Goal: Task Accomplishment & Management: Manage account settings

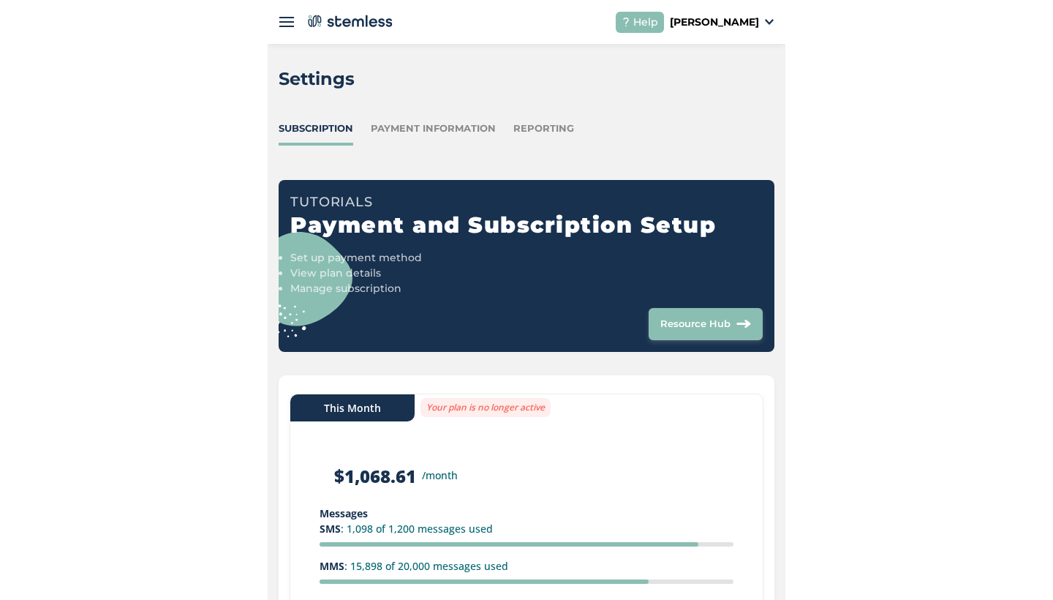
scroll to position [162, 0]
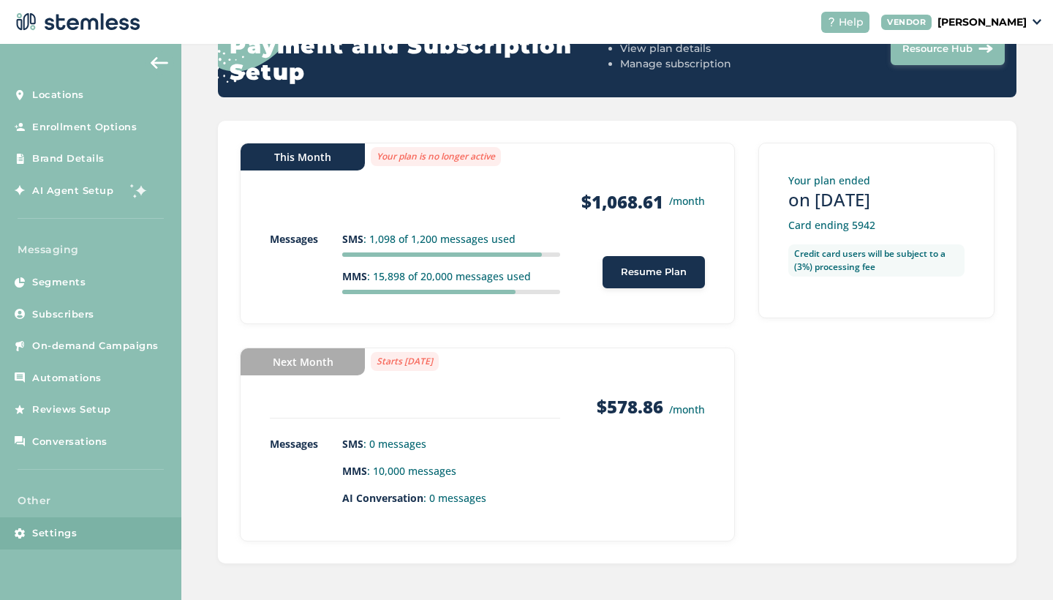
scroll to position [188, 0]
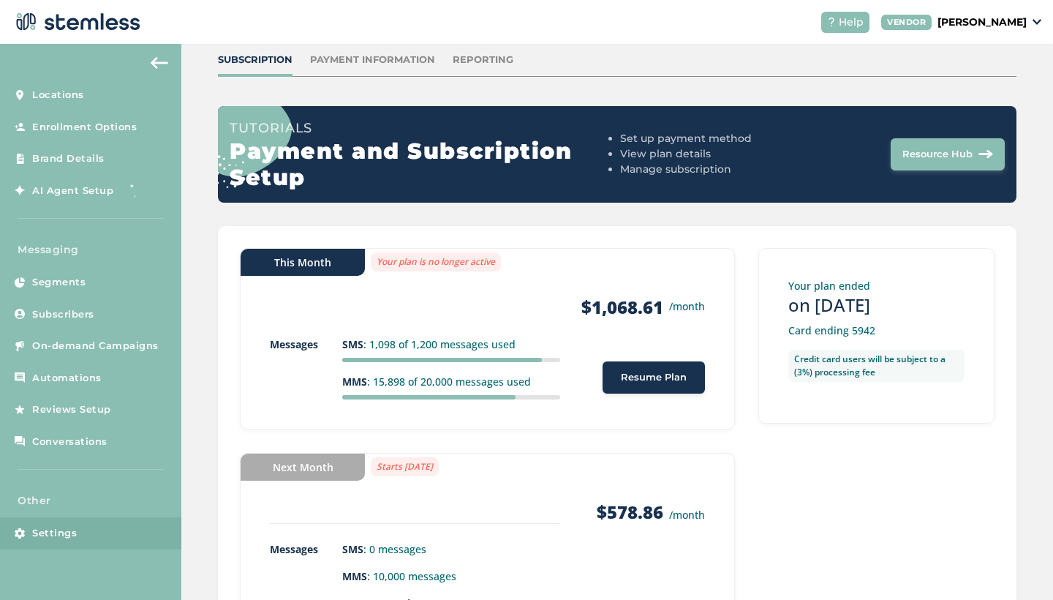
scroll to position [120, 0]
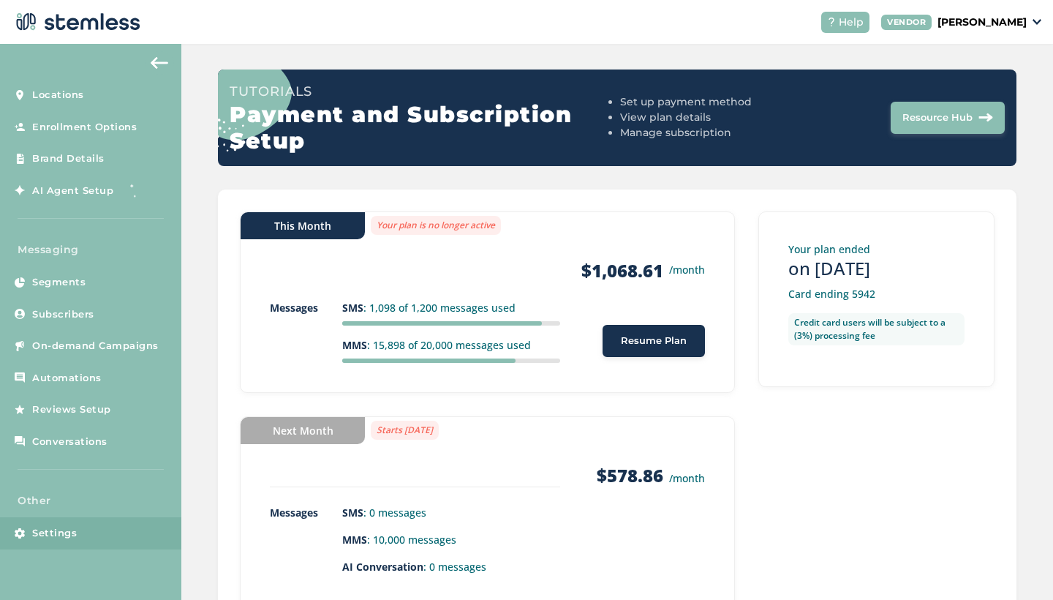
click at [652, 338] on span "Resume Plan" at bounding box center [654, 341] width 66 height 15
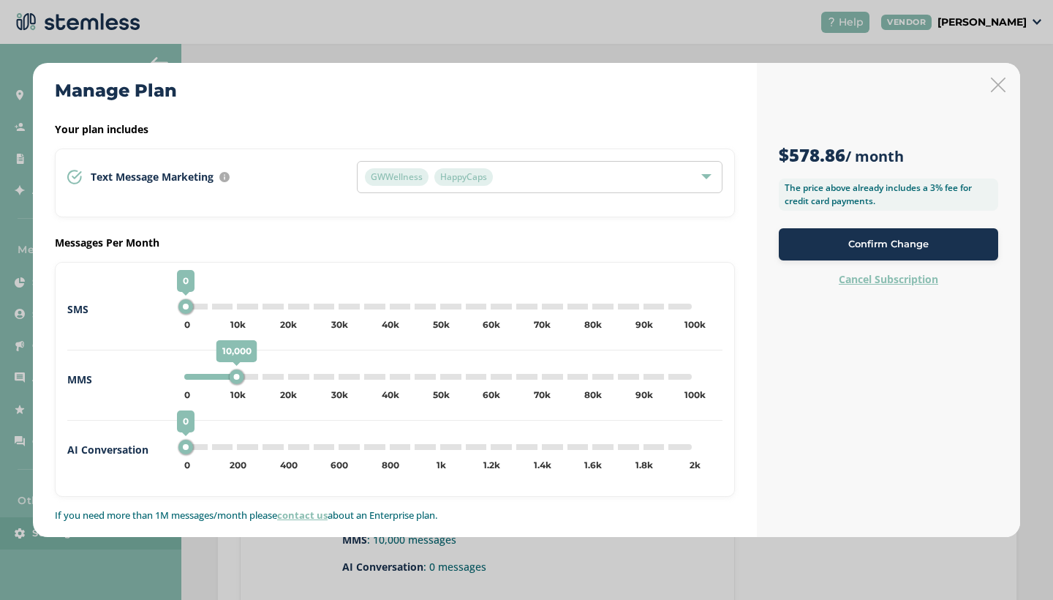
click at [923, 252] on button "Confirm Change" at bounding box center [888, 244] width 219 height 32
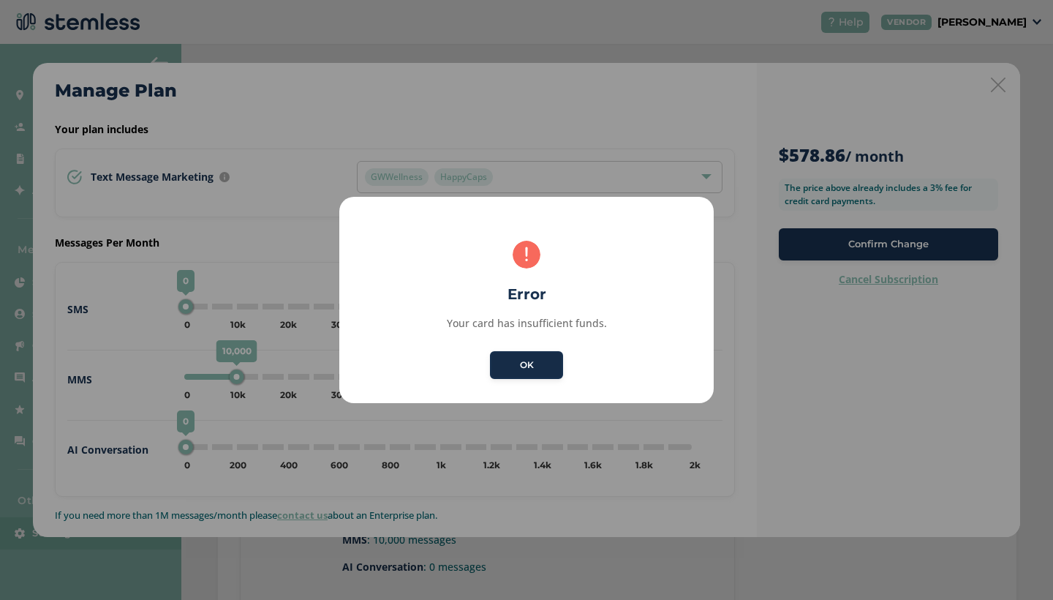
click at [519, 372] on button "OK" at bounding box center [526, 365] width 73 height 28
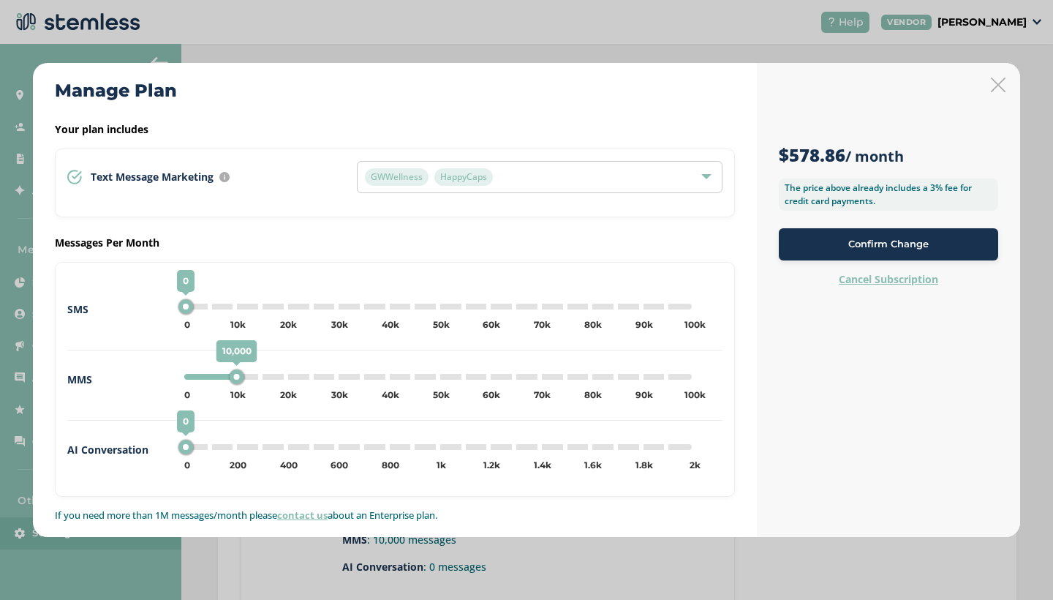
click at [876, 247] on span "Confirm Change" at bounding box center [889, 244] width 80 height 15
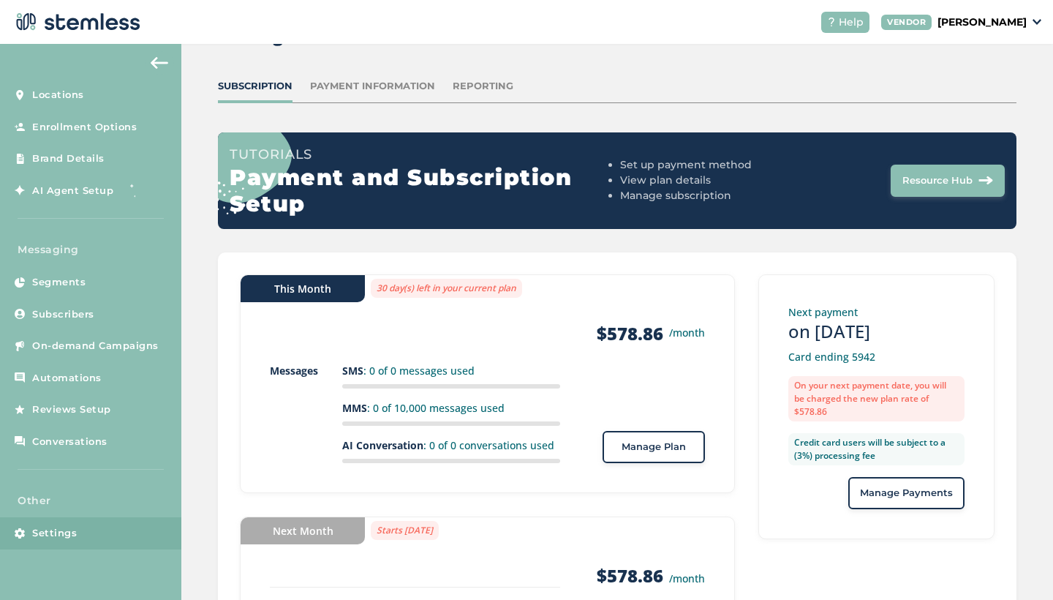
scroll to position [32, 0]
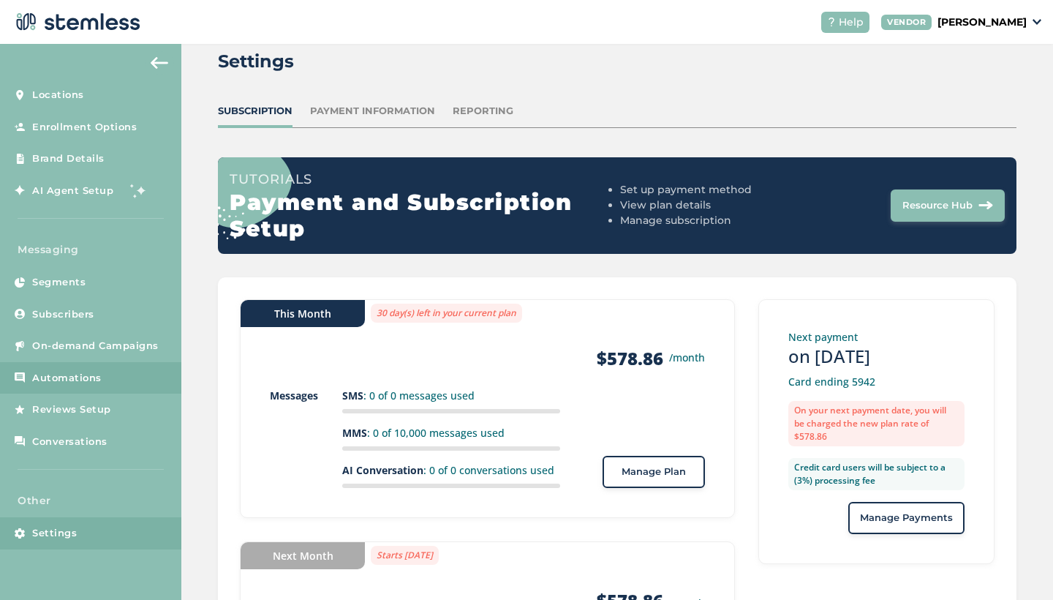
click at [69, 372] on span "Automations" at bounding box center [66, 378] width 69 height 15
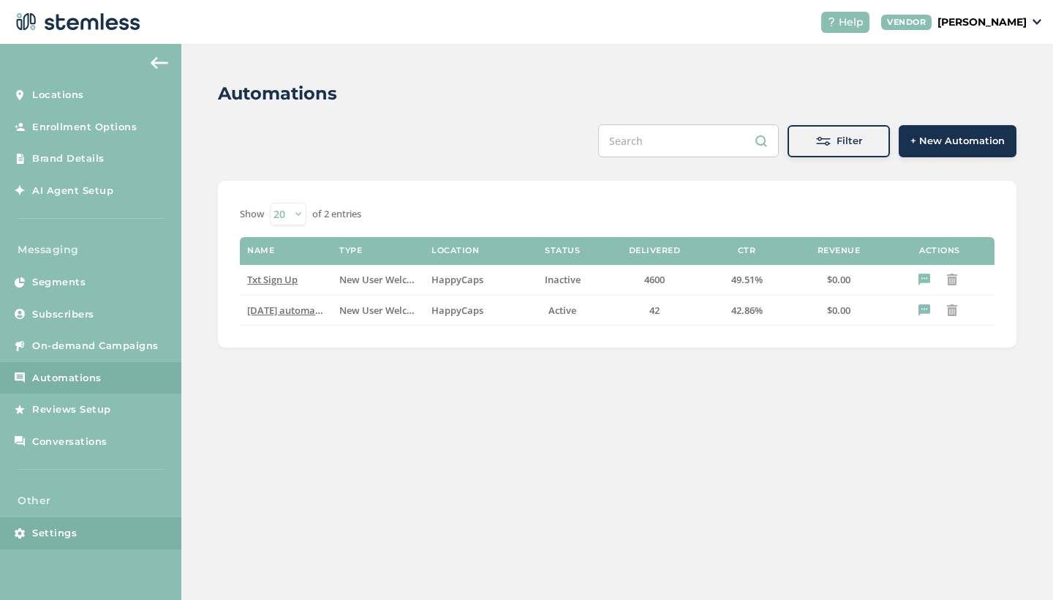
click at [37, 533] on span "Settings" at bounding box center [54, 533] width 45 height 15
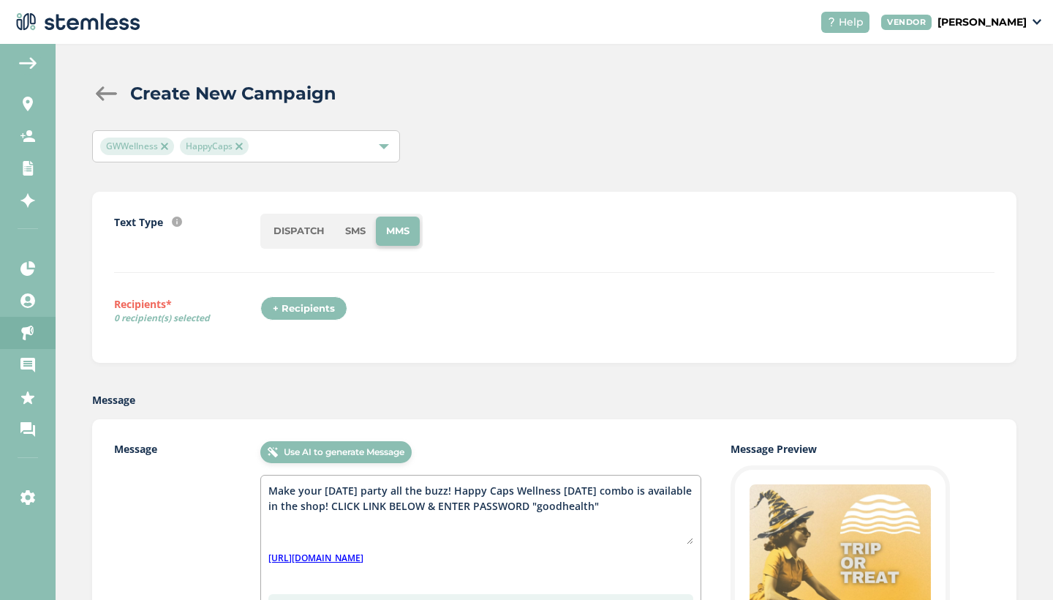
click at [309, 306] on div "+ Recipients" at bounding box center [303, 308] width 87 height 25
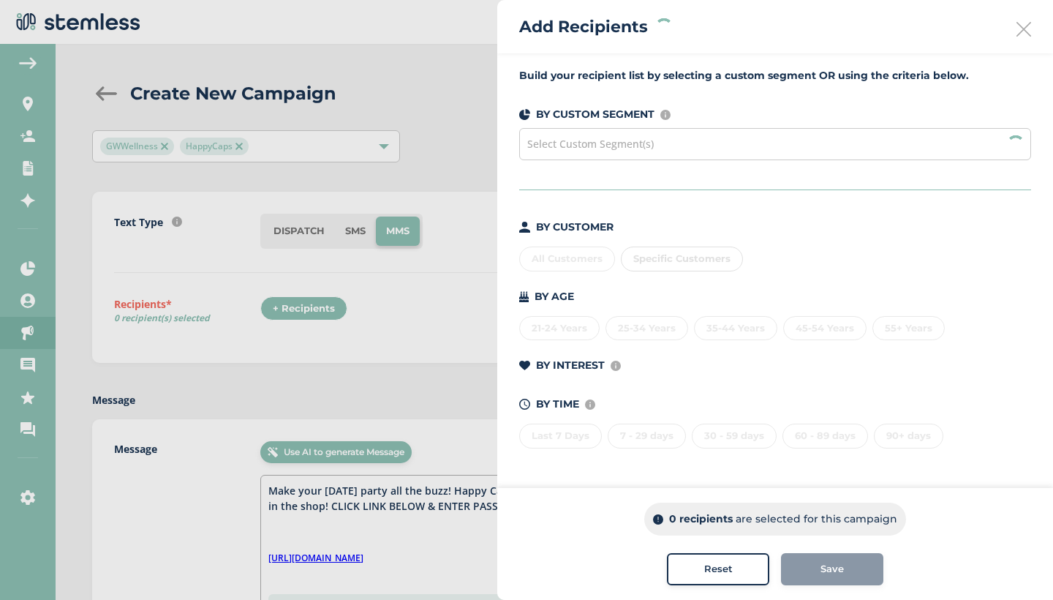
click at [560, 260] on div "All Customers Specific Customers" at bounding box center [775, 256] width 512 height 31
click at [560, 260] on div "All Customers" at bounding box center [567, 259] width 96 height 25
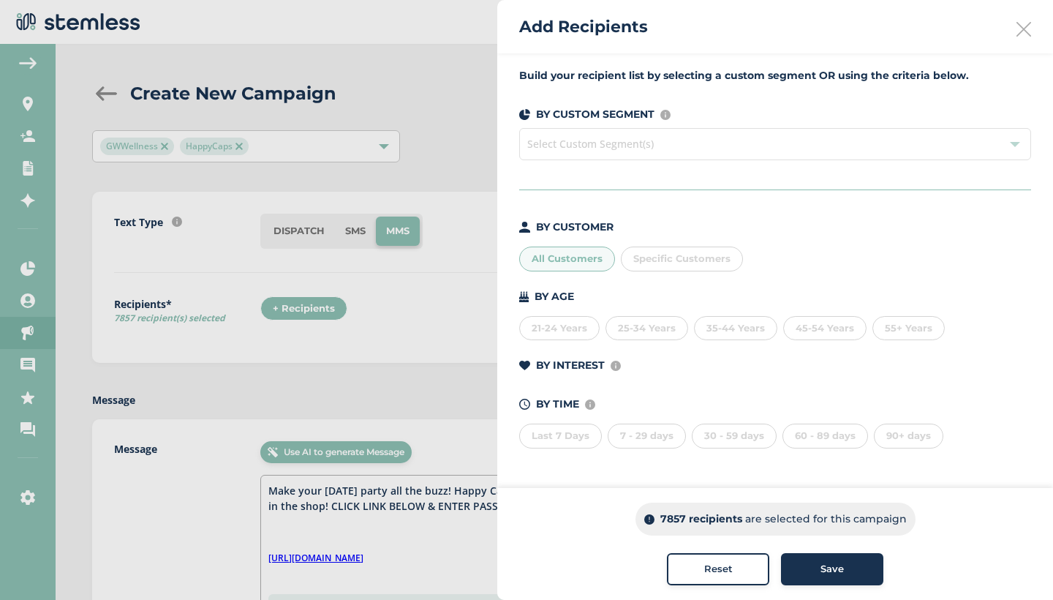
click at [839, 573] on span "Save" at bounding box center [832, 569] width 23 height 15
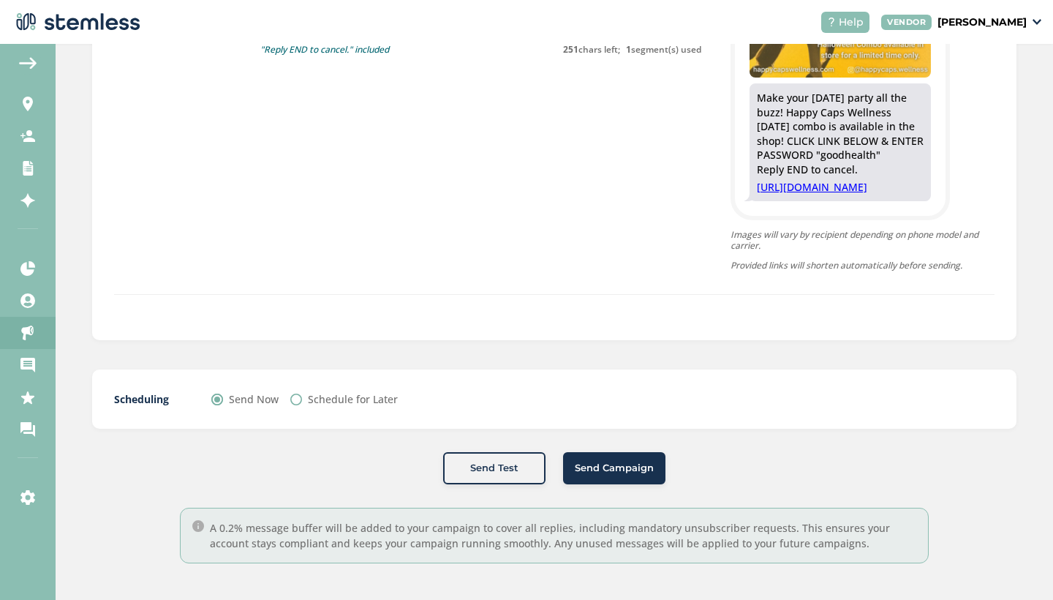
scroll to position [644, 0]
click at [622, 473] on span "Send Campaign" at bounding box center [614, 468] width 79 height 15
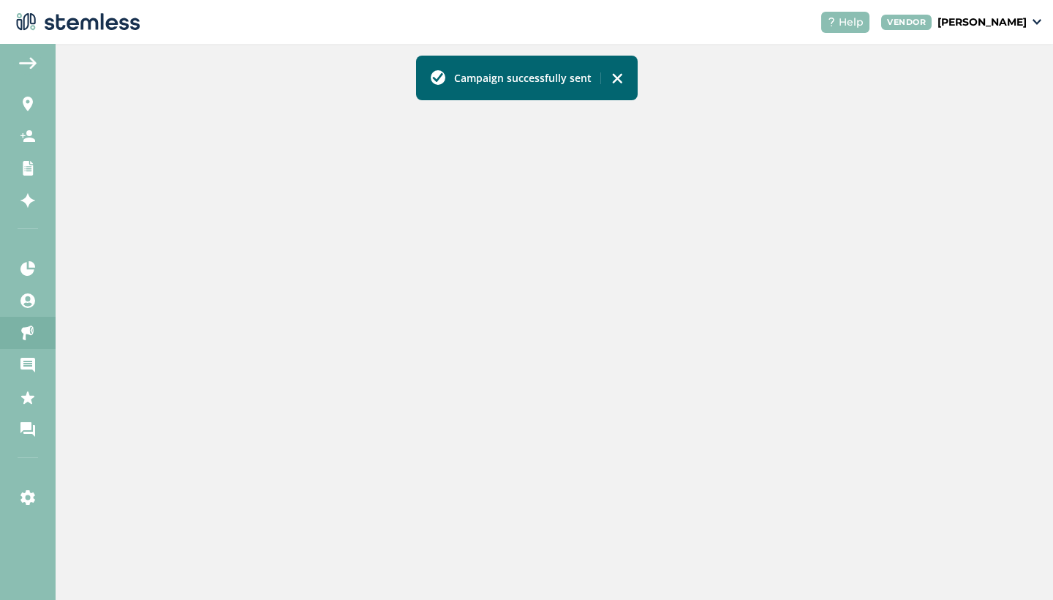
scroll to position [390, 0]
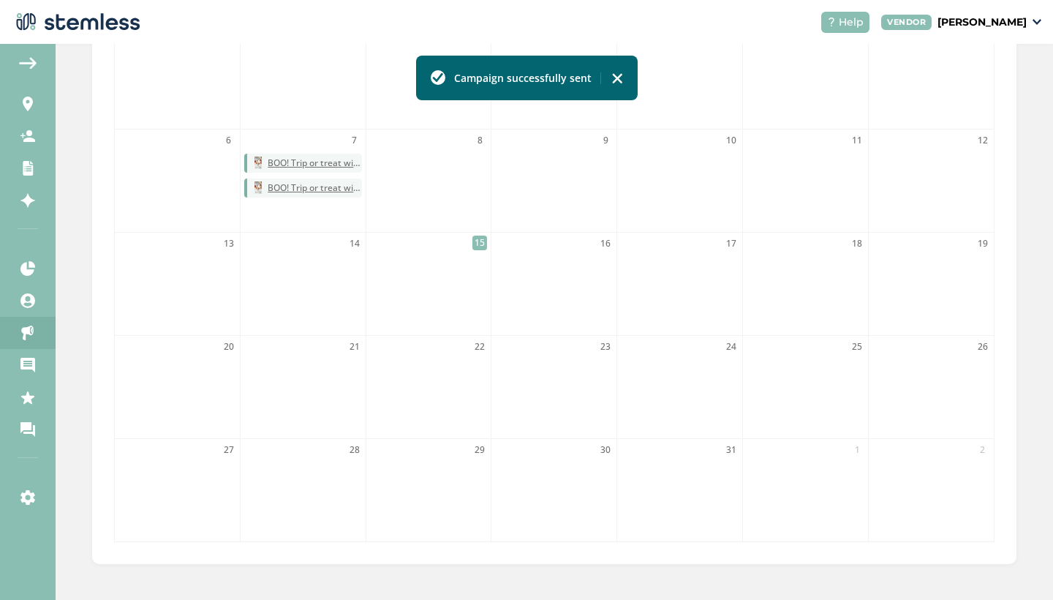
click at [614, 82] on img at bounding box center [618, 78] width 12 height 12
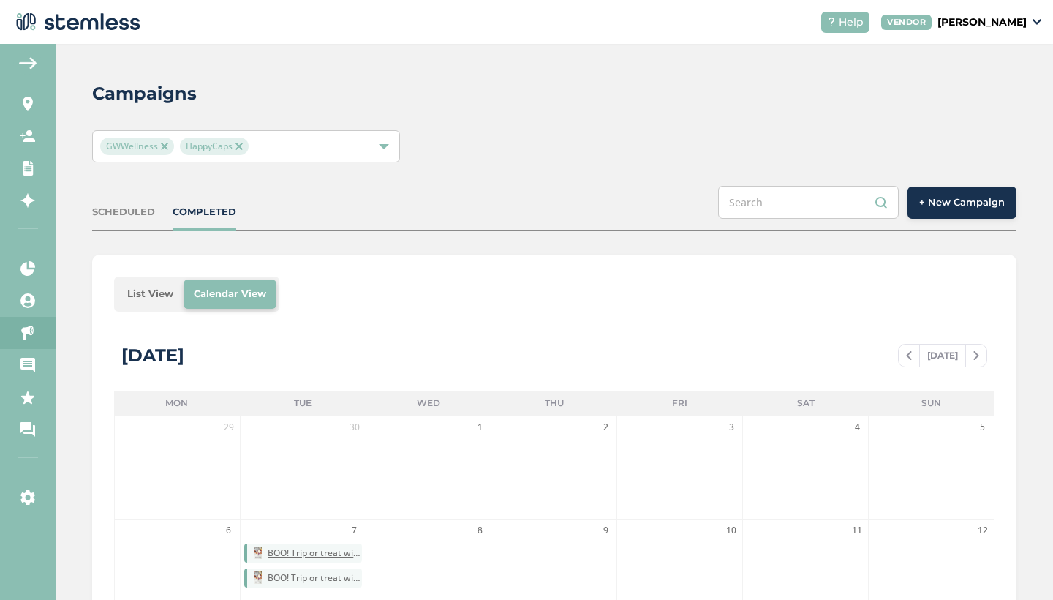
scroll to position [0, 0]
click at [154, 285] on li "List View" at bounding box center [150, 293] width 67 height 29
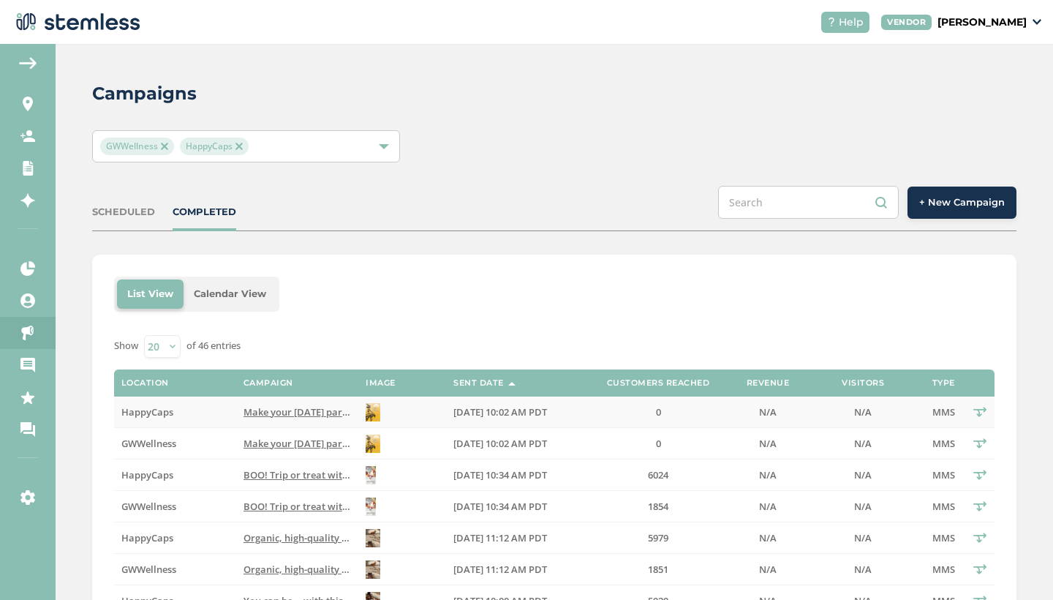
click at [308, 414] on span "Make your [DATE] party all the buzz! Happy Caps Wellness [DATE] combo is availa…" at bounding box center [629, 411] width 771 height 13
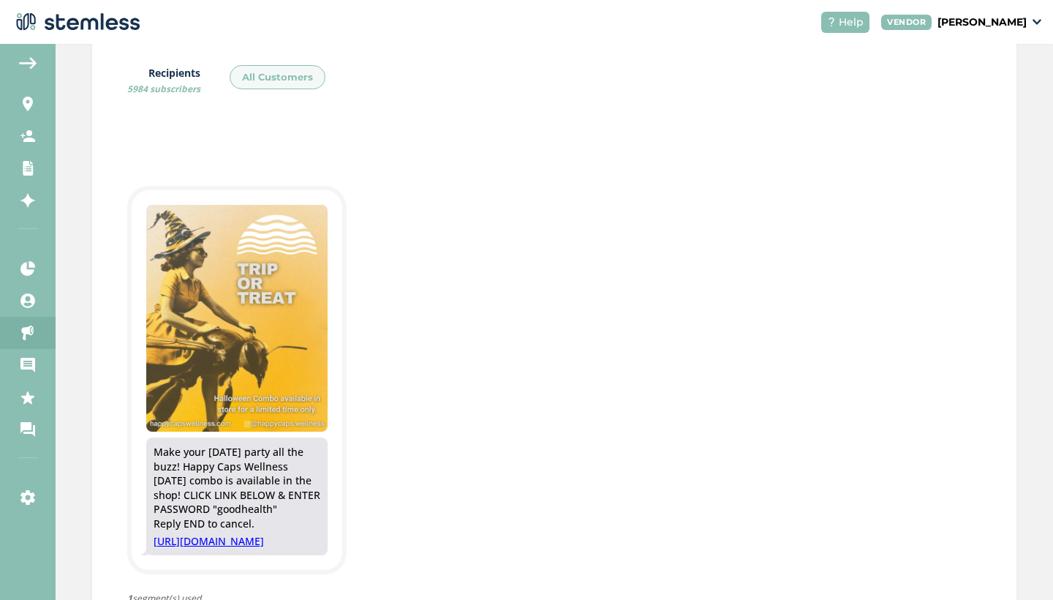
scroll to position [301, 0]
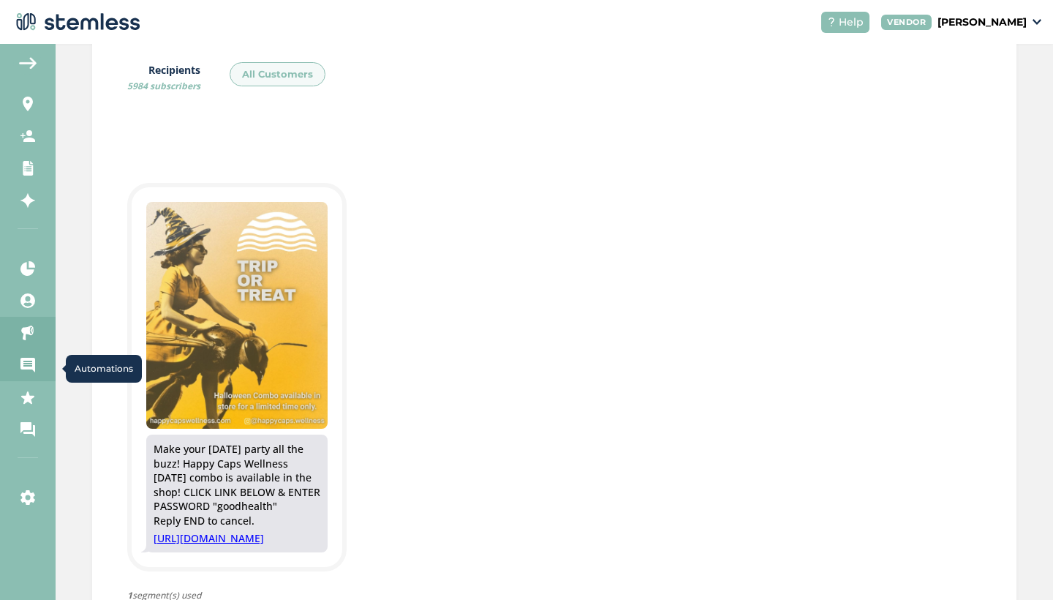
click at [29, 367] on icon at bounding box center [27, 365] width 15 height 15
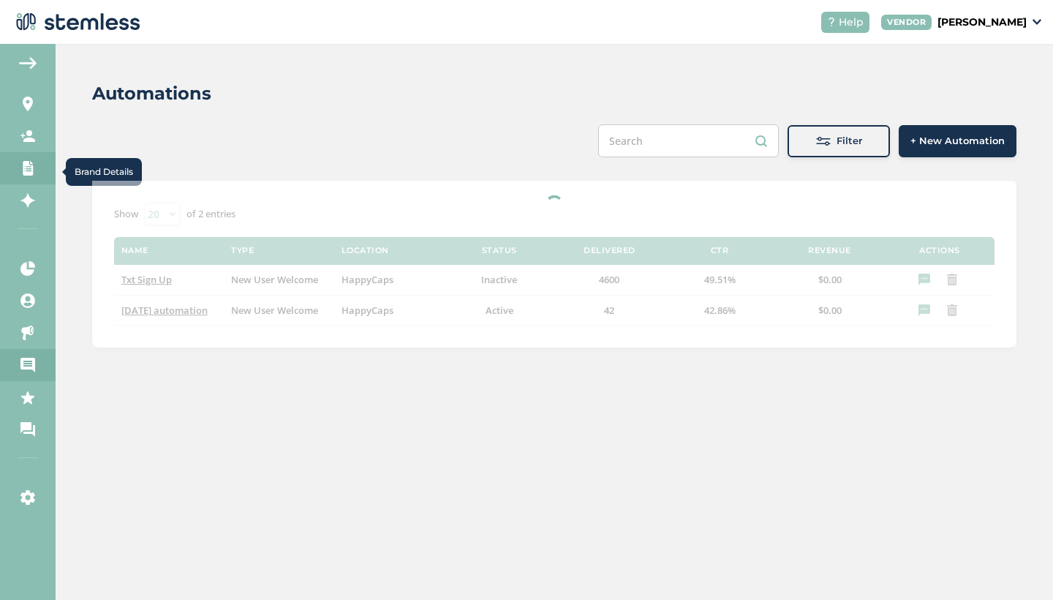
click at [34, 168] on icon at bounding box center [27, 168] width 15 height 15
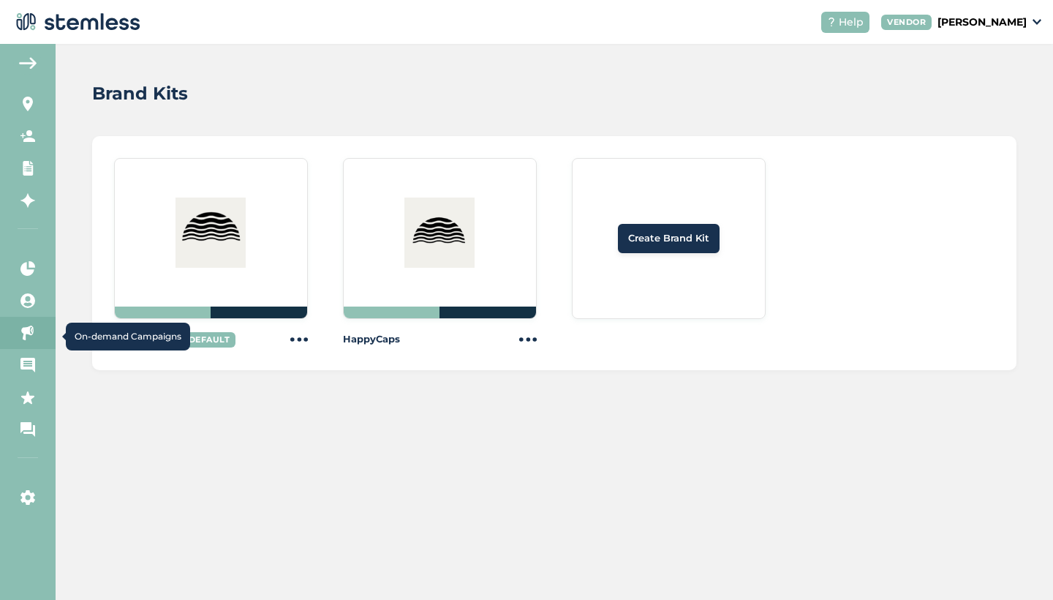
click at [35, 326] on link "On-demand Campaigns" at bounding box center [28, 333] width 56 height 32
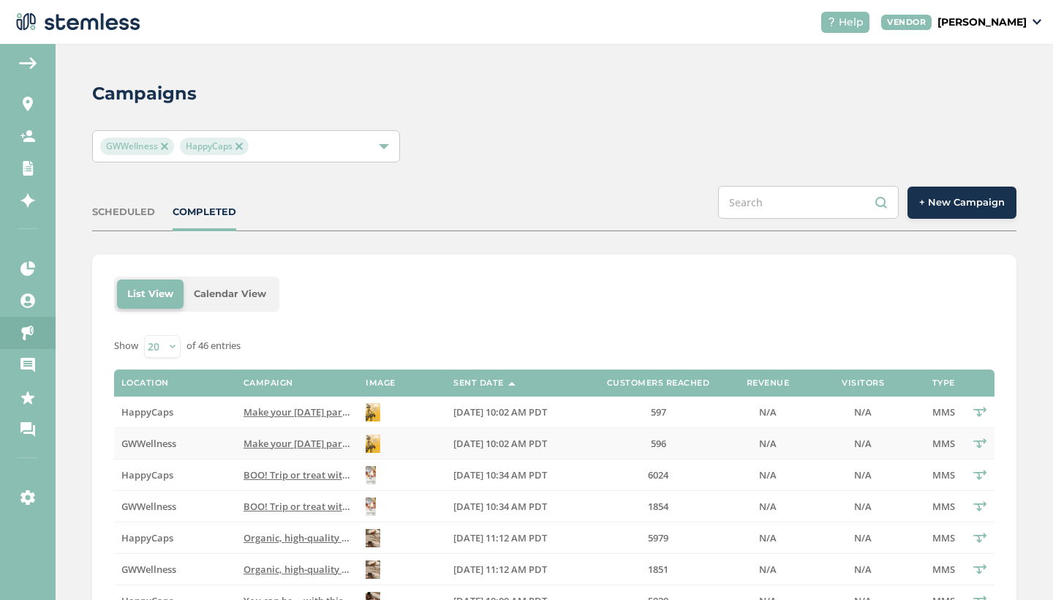
click at [291, 445] on span "Make your [DATE] party all the buzz! Happy Caps Wellness [DATE] combo is availa…" at bounding box center [629, 443] width 771 height 13
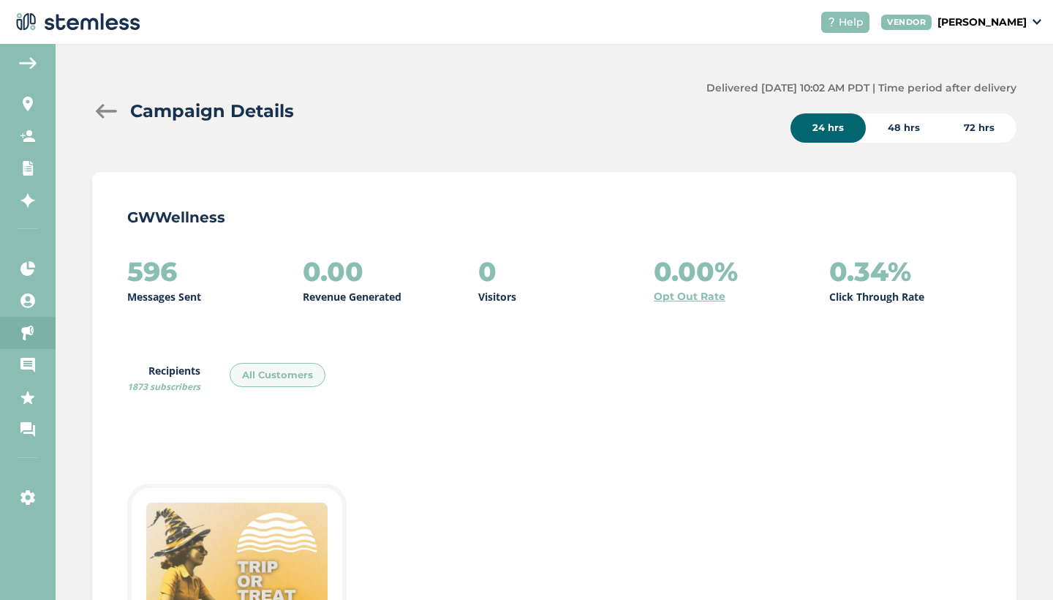
click at [103, 107] on div at bounding box center [106, 111] width 29 height 15
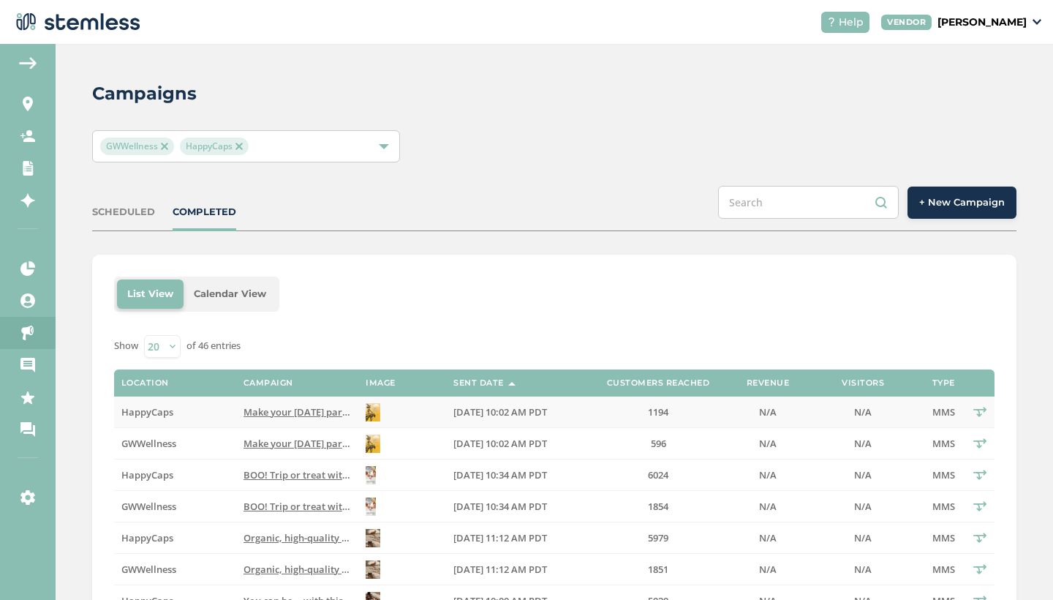
click at [293, 409] on span "Make your [DATE] party all the buzz! Happy Caps Wellness [DATE] combo is availa…" at bounding box center [629, 411] width 771 height 13
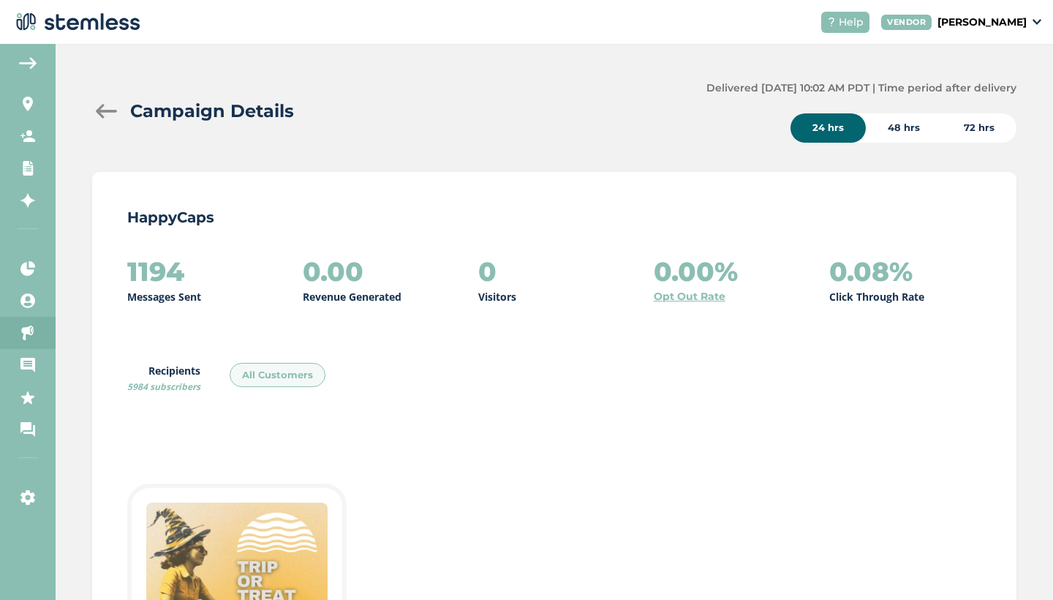
click at [105, 111] on div at bounding box center [106, 111] width 29 height 15
